Goal: Find specific page/section: Find specific page/section

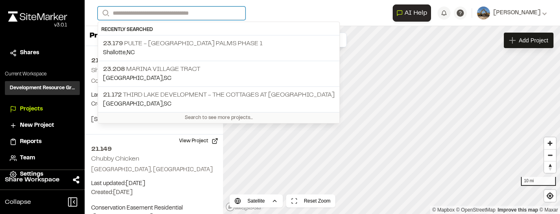
click at [214, 11] on input "Search" at bounding box center [172, 13] width 148 height 13
type input "*****"
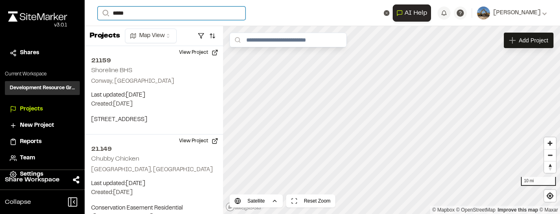
click at [172, 18] on input "*****" at bounding box center [172, 13] width 148 height 13
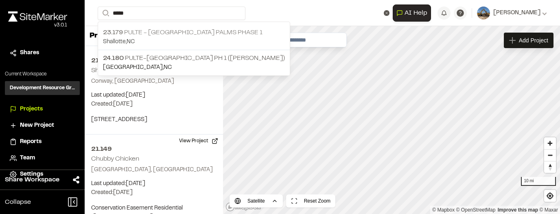
click at [170, 33] on p "23.179 Pulte - [GEOGRAPHIC_DATA] Palms Phase 1" at bounding box center [194, 33] width 182 height 10
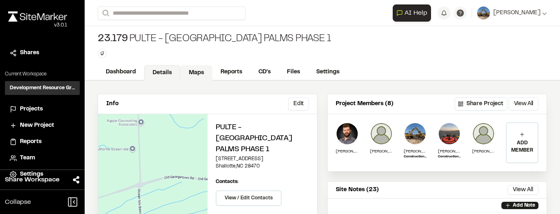
click at [192, 72] on link "Maps" at bounding box center [196, 72] width 32 height 15
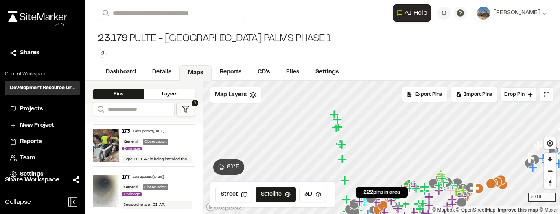
click at [175, 146] on div "General Observation Drainage" at bounding box center [157, 144] width 70 height 13
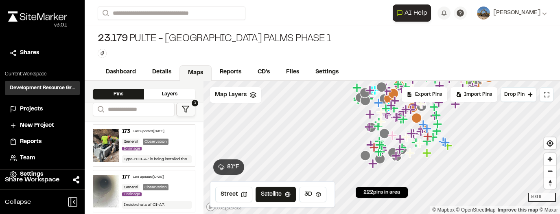
click at [120, 181] on div "177 Last updated [DATE] General Observation Drainage Inside shots of CI-A7." at bounding box center [157, 190] width 76 height 41
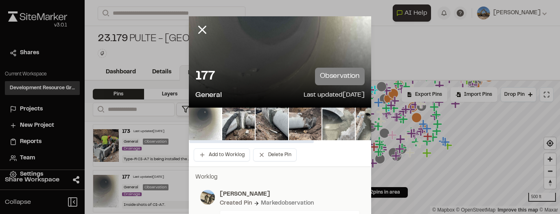
click at [353, 120] on img at bounding box center [338, 123] width 33 height 33
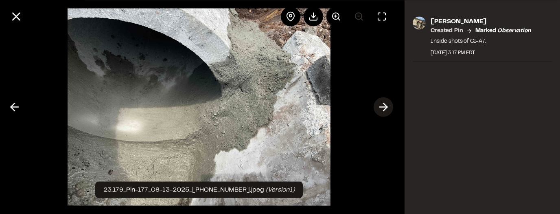
click at [385, 112] on icon at bounding box center [383, 107] width 13 height 14
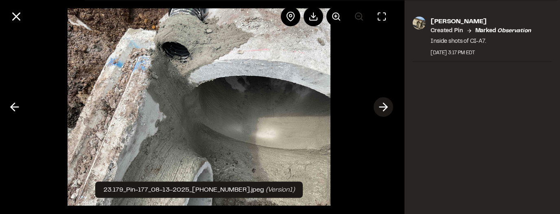
click at [383, 109] on icon at bounding box center [383, 107] width 13 height 14
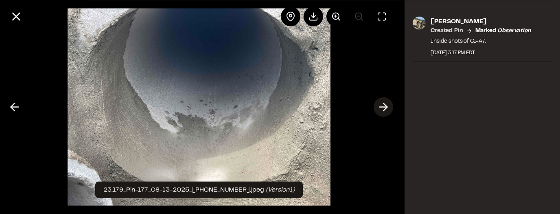
click at [383, 109] on icon at bounding box center [383, 107] width 13 height 14
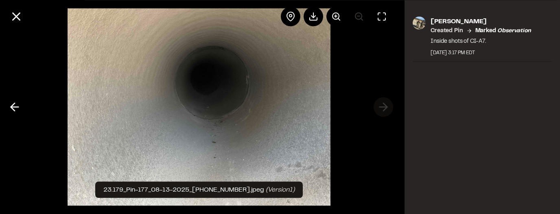
click at [383, 109] on div at bounding box center [199, 107] width 398 height 214
click at [15, 111] on icon at bounding box center [14, 107] width 13 height 14
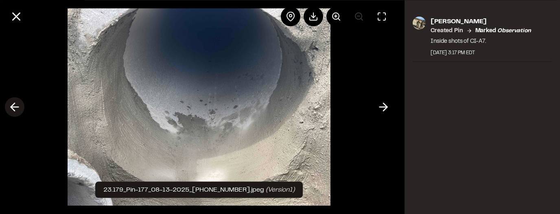
click at [15, 111] on icon at bounding box center [14, 107] width 13 height 14
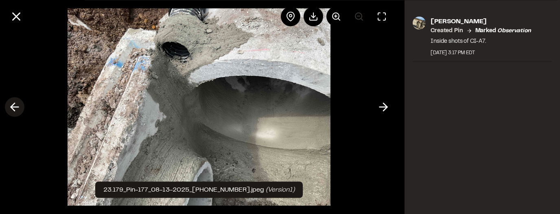
click at [15, 111] on icon at bounding box center [14, 107] width 13 height 14
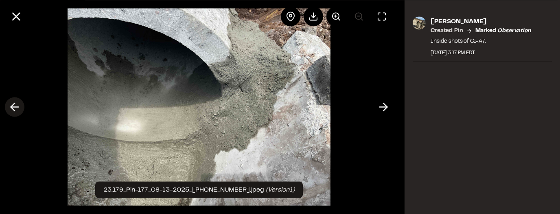
click at [15, 111] on icon at bounding box center [14, 107] width 13 height 14
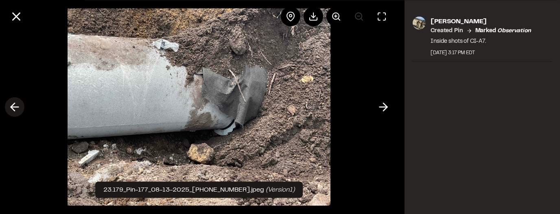
click at [15, 111] on icon at bounding box center [14, 107] width 13 height 14
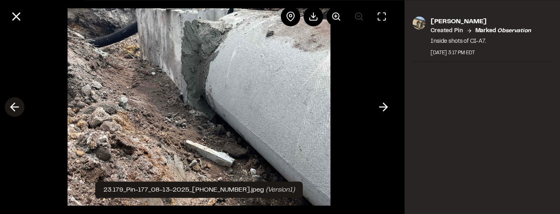
click at [15, 111] on icon at bounding box center [14, 107] width 13 height 14
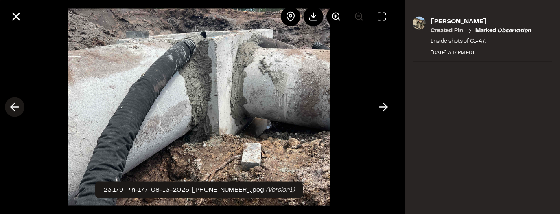
click at [15, 111] on icon at bounding box center [14, 107] width 13 height 14
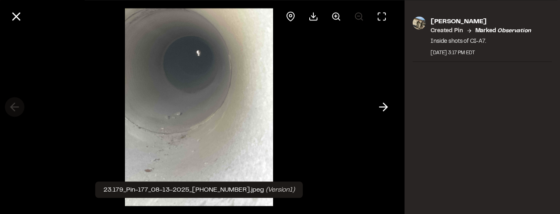
click at [15, 111] on div at bounding box center [199, 107] width 398 height 214
click at [17, 18] on line at bounding box center [16, 16] width 7 height 7
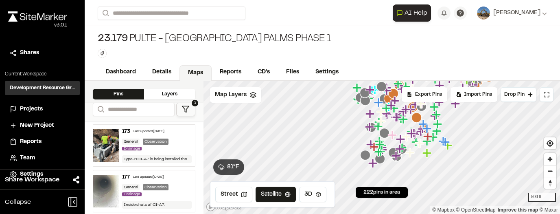
click at [107, 137] on img at bounding box center [106, 145] width 26 height 33
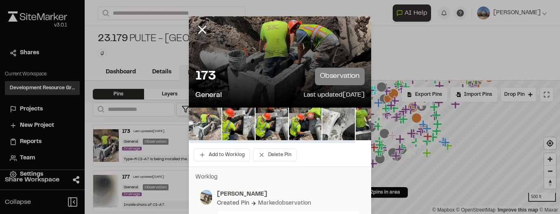
click at [214, 121] on img at bounding box center [205, 123] width 33 height 33
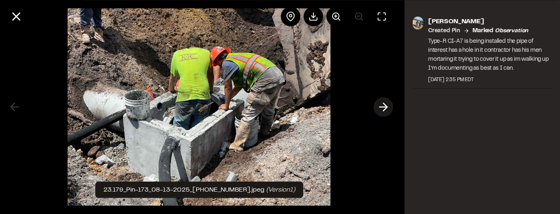
click at [383, 106] on icon at bounding box center [383, 107] width 13 height 14
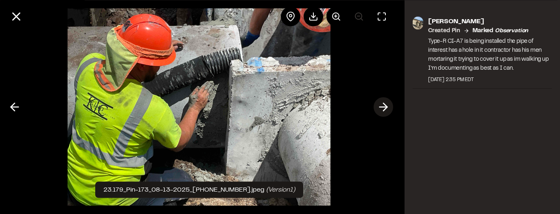
click at [383, 106] on icon at bounding box center [383, 107] width 13 height 14
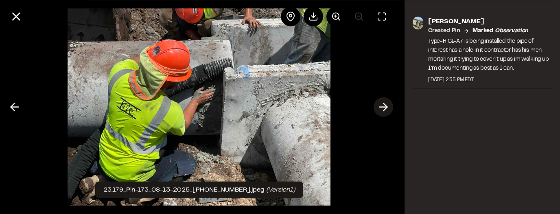
click at [383, 106] on icon at bounding box center [383, 107] width 13 height 14
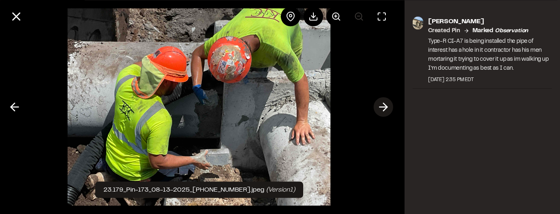
click at [383, 106] on icon at bounding box center [383, 107] width 13 height 14
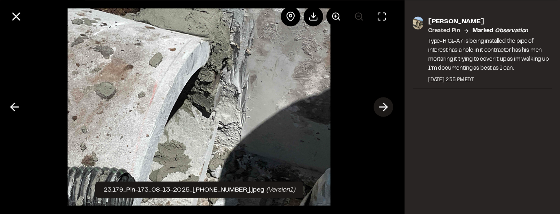
click at [383, 106] on icon at bounding box center [383, 107] width 13 height 14
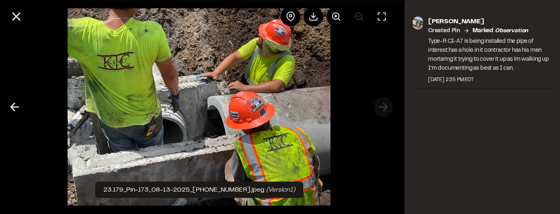
click at [383, 106] on div at bounding box center [199, 107] width 398 height 214
click at [16, 107] on line at bounding box center [15, 107] width 8 height 0
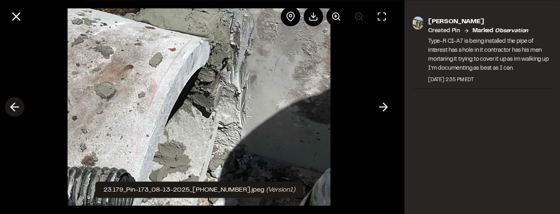
click at [16, 107] on line at bounding box center [15, 107] width 8 height 0
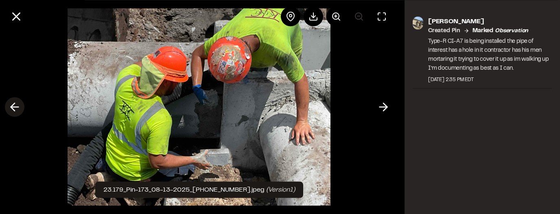
click at [16, 107] on line at bounding box center [15, 107] width 8 height 0
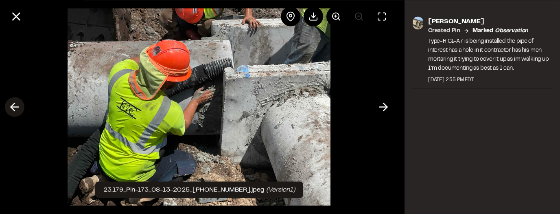
click at [16, 107] on line at bounding box center [15, 107] width 8 height 0
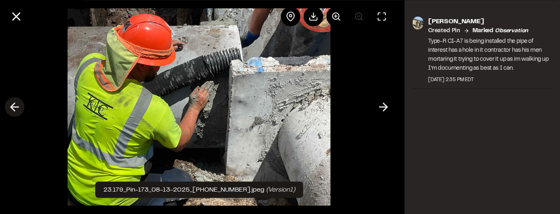
click at [16, 107] on line at bounding box center [15, 107] width 8 height 0
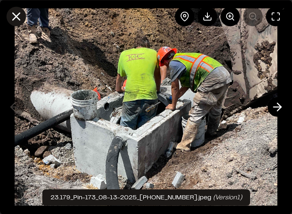
click at [18, 21] on icon at bounding box center [16, 16] width 14 height 14
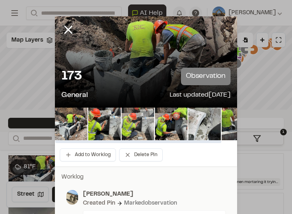
click at [124, 121] on img at bounding box center [138, 123] width 33 height 33
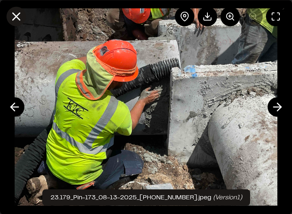
click at [20, 23] on button at bounding box center [17, 17] width 20 height 20
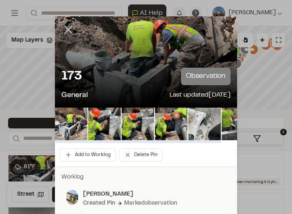
click at [66, 28] on line at bounding box center [68, 29] width 7 height 7
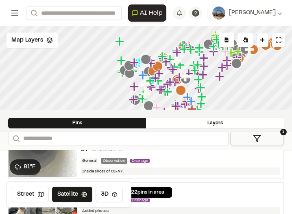
scroll to position [65, 0]
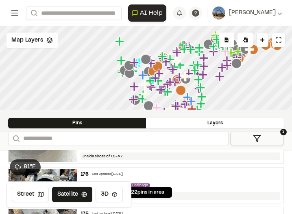
click at [57, 153] on img at bounding box center [43, 145] width 69 height 33
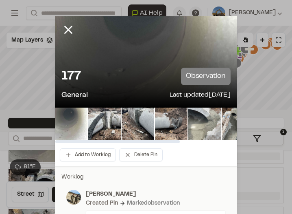
click at [204, 121] on img at bounding box center [204, 123] width 33 height 33
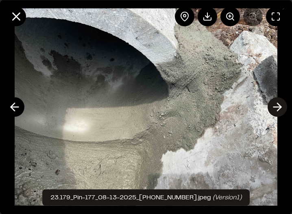
click at [275, 105] on icon at bounding box center [277, 107] width 13 height 14
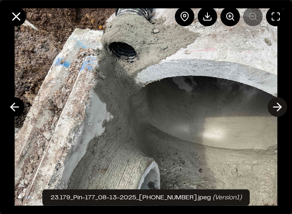
click at [275, 105] on icon at bounding box center [277, 107] width 13 height 14
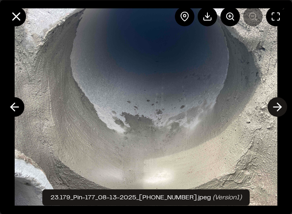
click at [275, 105] on icon at bounding box center [277, 107] width 13 height 14
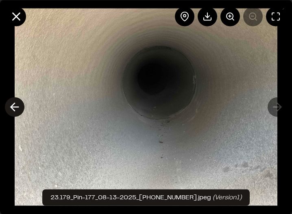
click at [21, 108] on button at bounding box center [15, 107] width 20 height 20
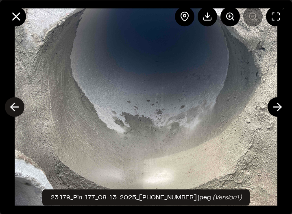
click at [21, 108] on button at bounding box center [15, 107] width 20 height 20
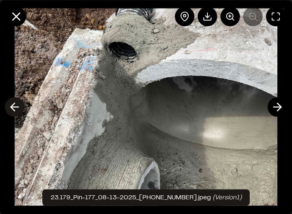
click at [16, 113] on icon at bounding box center [14, 107] width 13 height 14
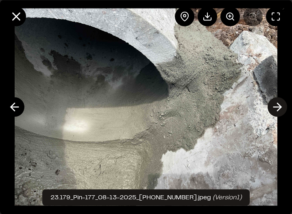
click at [277, 109] on icon at bounding box center [277, 107] width 13 height 14
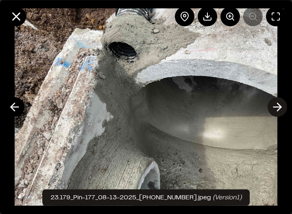
click at [277, 109] on icon at bounding box center [277, 107] width 13 height 14
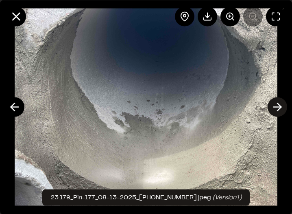
click at [277, 109] on icon at bounding box center [277, 107] width 13 height 14
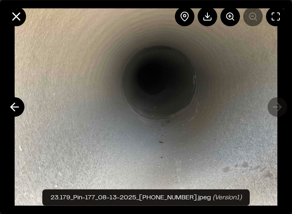
click at [277, 109] on div at bounding box center [146, 107] width 292 height 214
click at [13, 22] on icon at bounding box center [16, 16] width 14 height 14
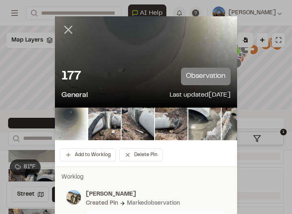
click at [70, 33] on line at bounding box center [68, 29] width 7 height 7
